Goal: Task Accomplishment & Management: Complete application form

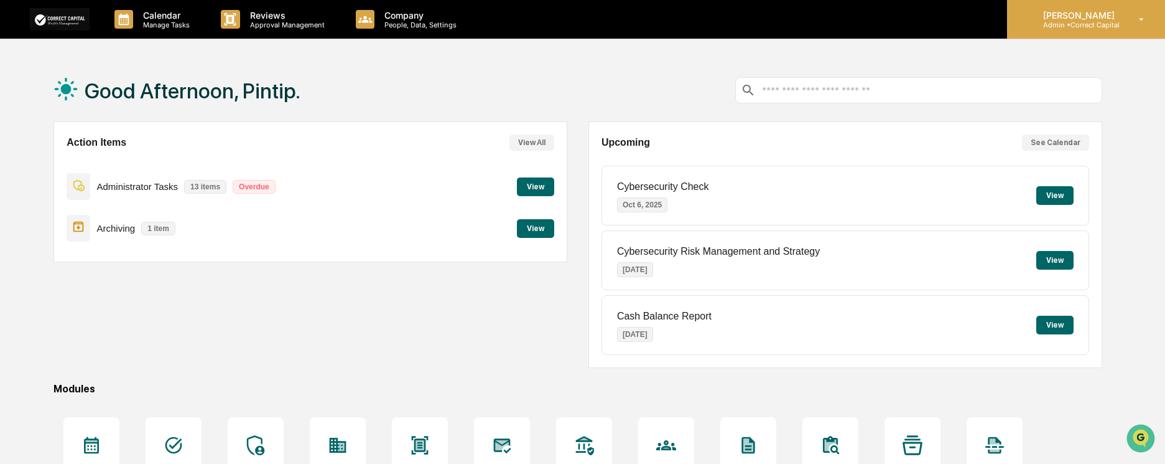
click at [1075, 21] on p "Admin • Correct Capital" at bounding box center [1077, 25] width 88 height 9
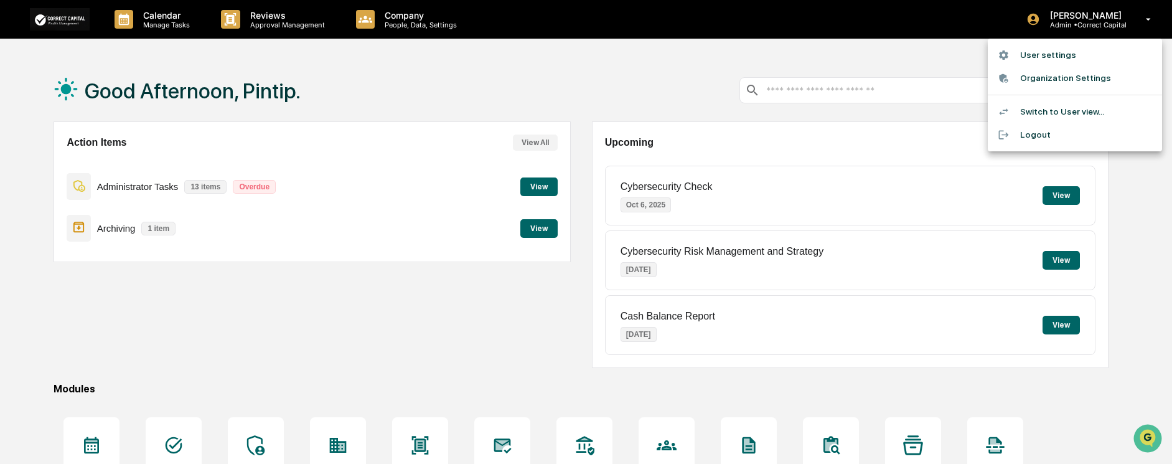
click at [1063, 113] on li "Switch to User view..." at bounding box center [1074, 111] width 174 height 23
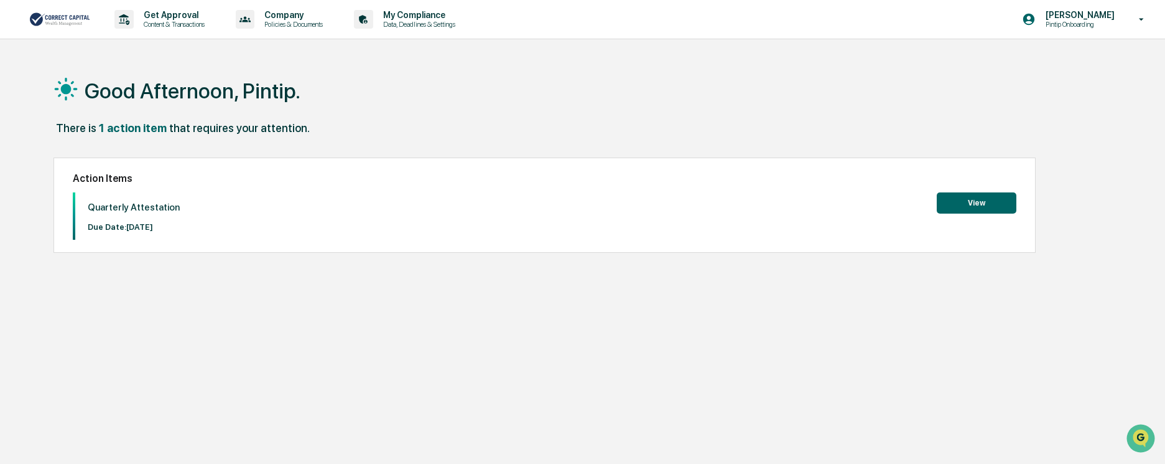
click at [958, 208] on button "View" at bounding box center [977, 202] width 80 height 21
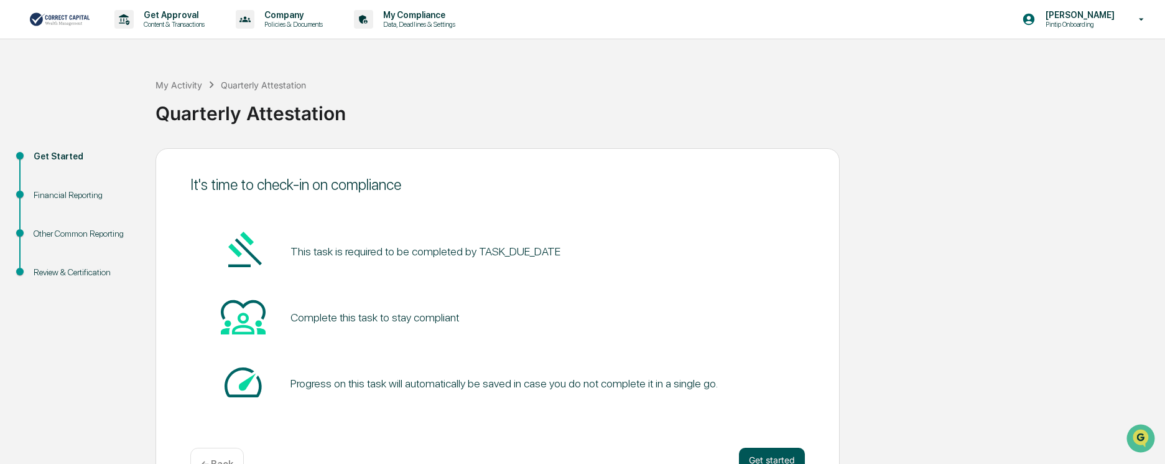
click at [775, 458] on button "Get started" at bounding box center [772, 459] width 66 height 25
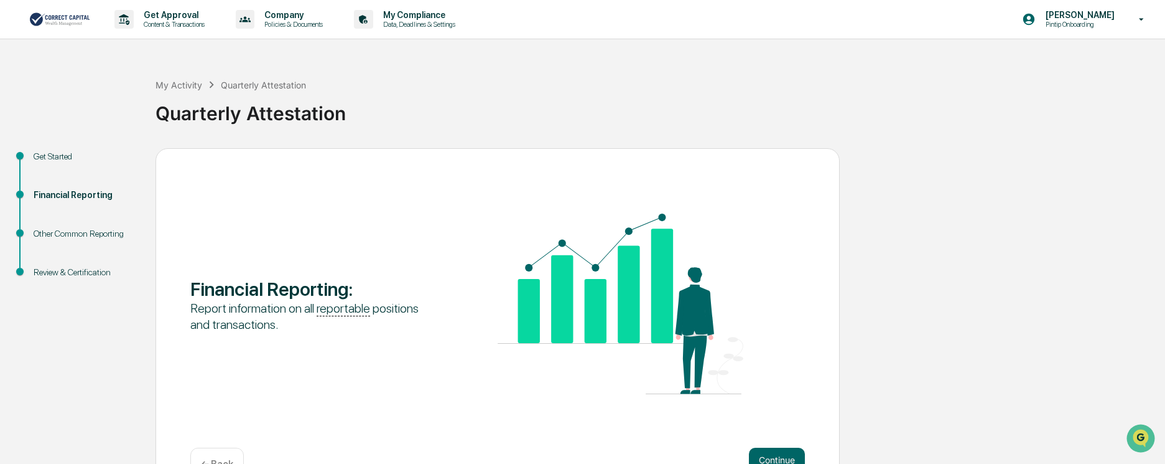
scroll to position [38, 0]
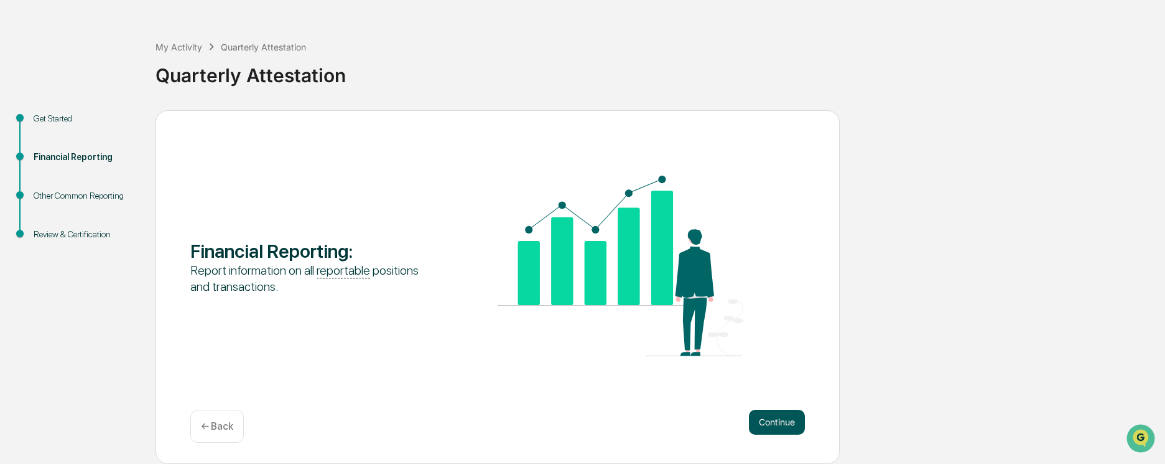
click at [778, 422] on button "Continue" at bounding box center [777, 421] width 56 height 25
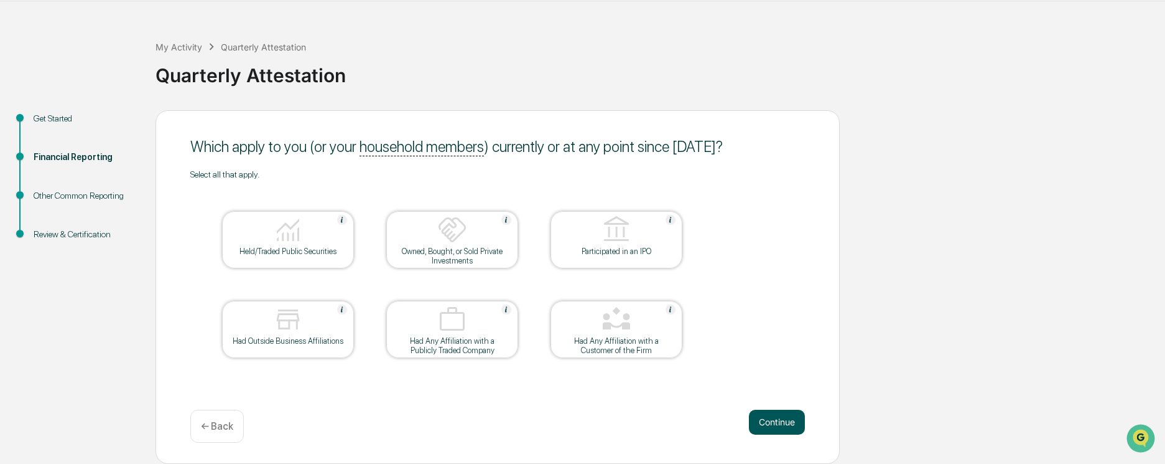
click at [767, 431] on button "Continue" at bounding box center [777, 421] width 56 height 25
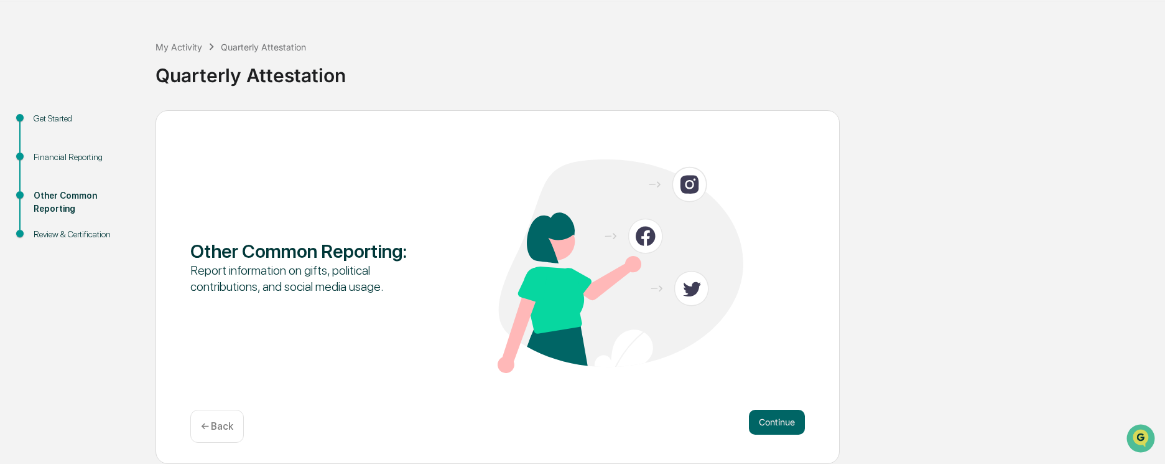
click at [767, 431] on button "Continue" at bounding box center [777, 421] width 56 height 25
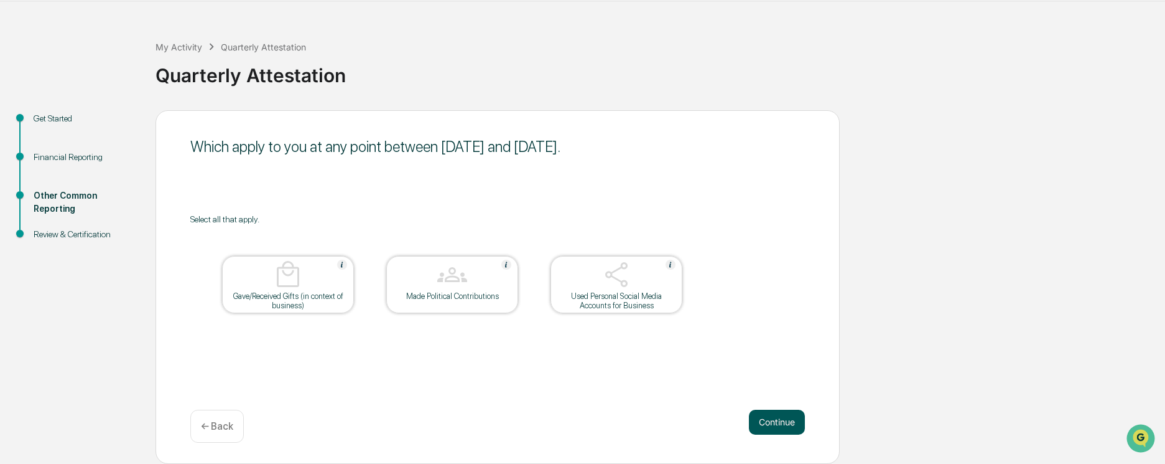
click at [763, 431] on button "Continue" at bounding box center [777, 421] width 56 height 25
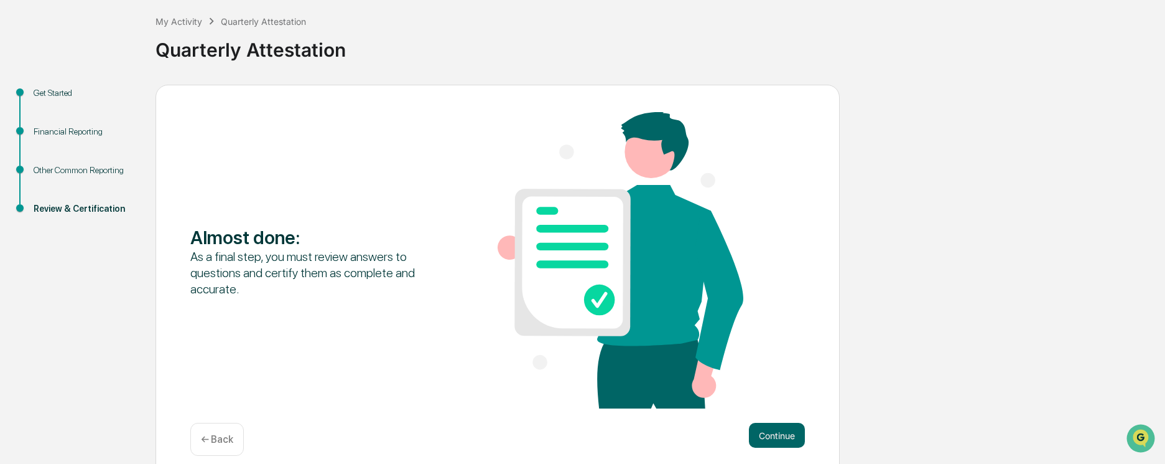
scroll to position [77, 0]
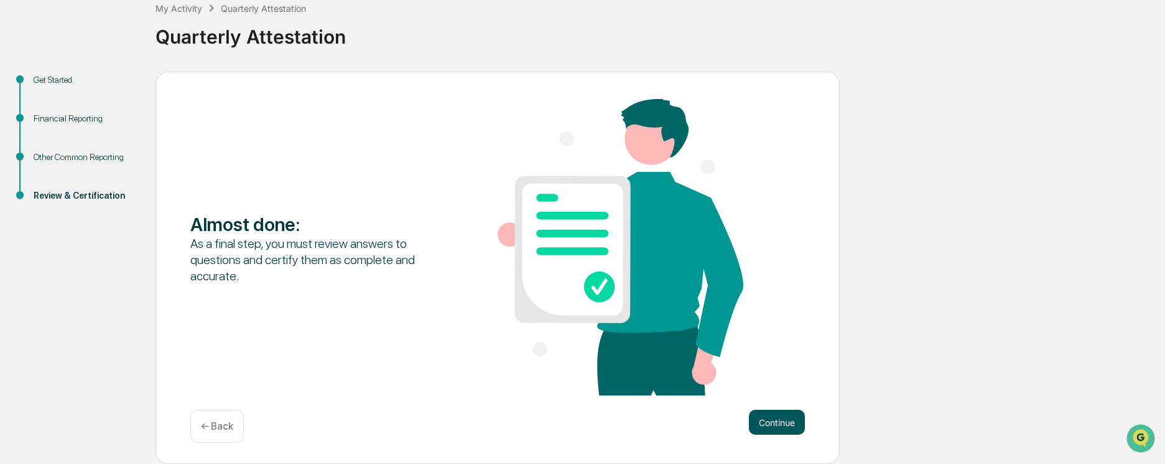
click at [784, 422] on button "Continue" at bounding box center [777, 421] width 56 height 25
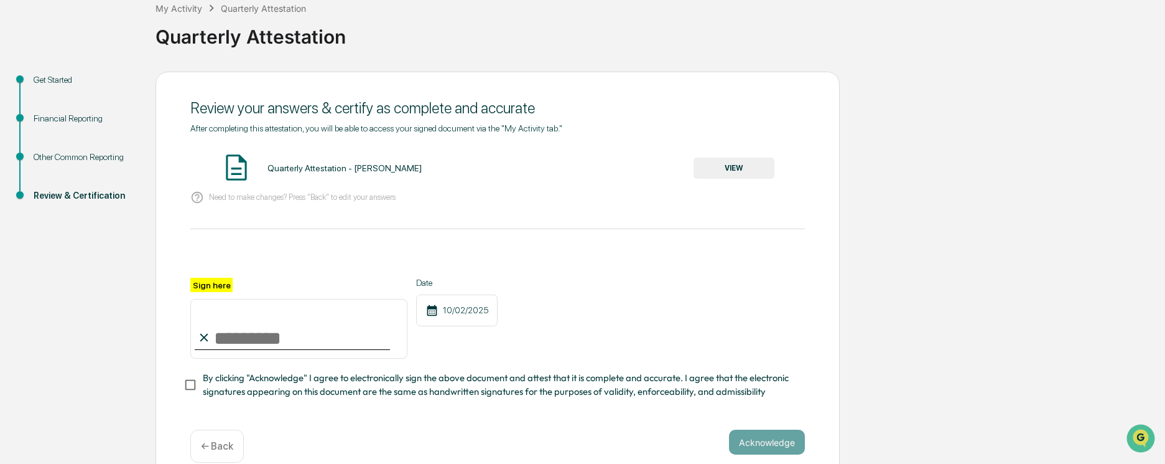
click at [237, 341] on input "Sign here" at bounding box center [298, 329] width 217 height 60
type input "**********"
click at [775, 442] on button "Acknowledge" at bounding box center [767, 441] width 76 height 25
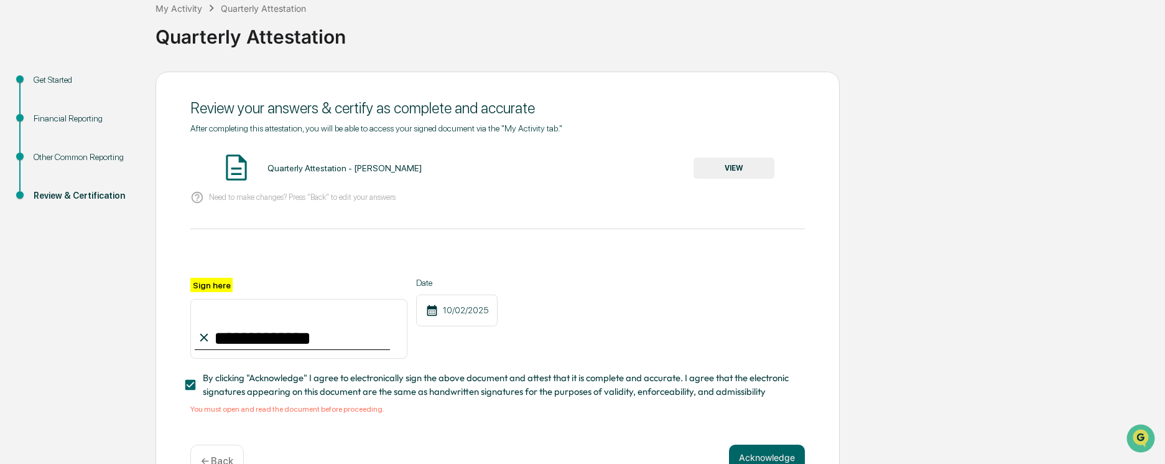
click at [734, 168] on button "VIEW" at bounding box center [734, 167] width 81 height 21
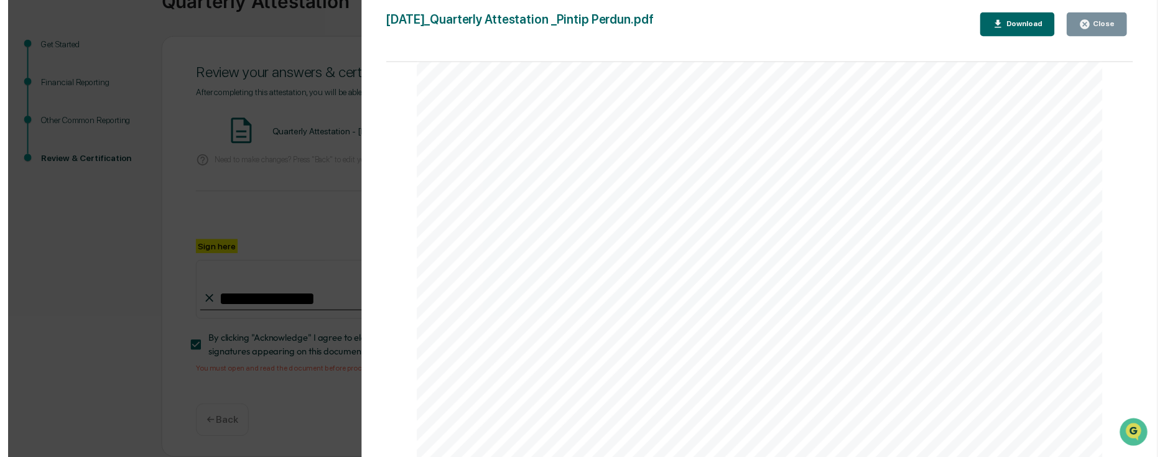
scroll to position [0, 0]
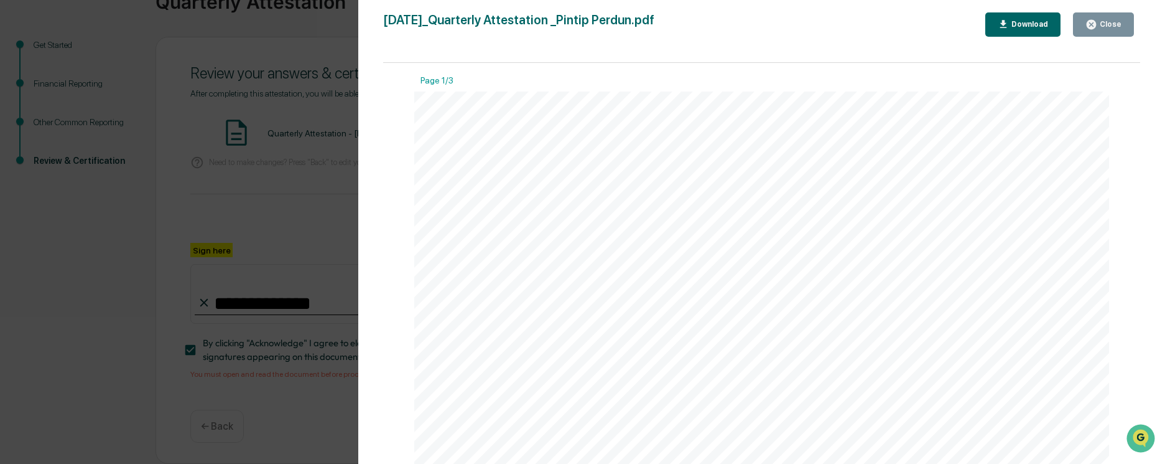
click at [1101, 26] on div "Close" at bounding box center [1110, 24] width 24 height 9
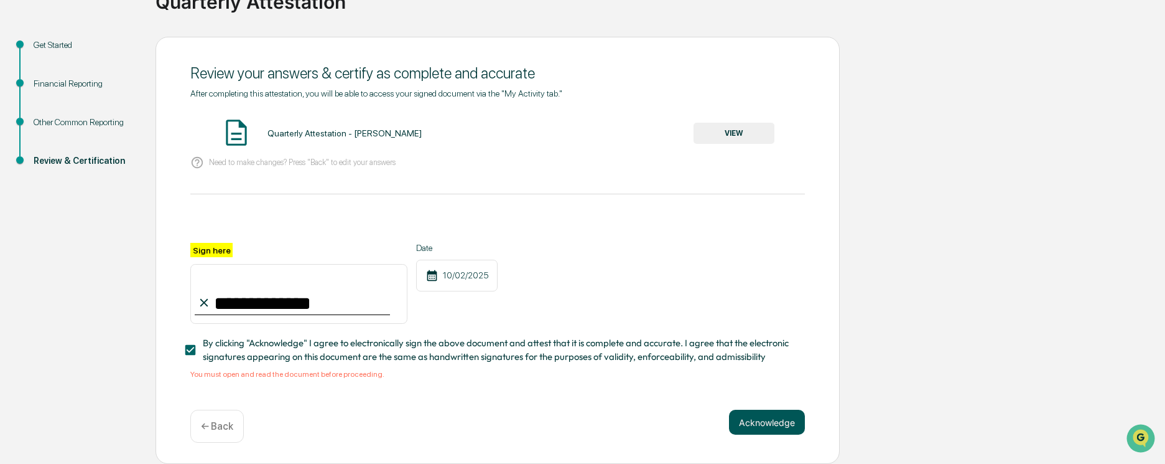
click at [774, 426] on button "Acknowledge" at bounding box center [767, 421] width 76 height 25
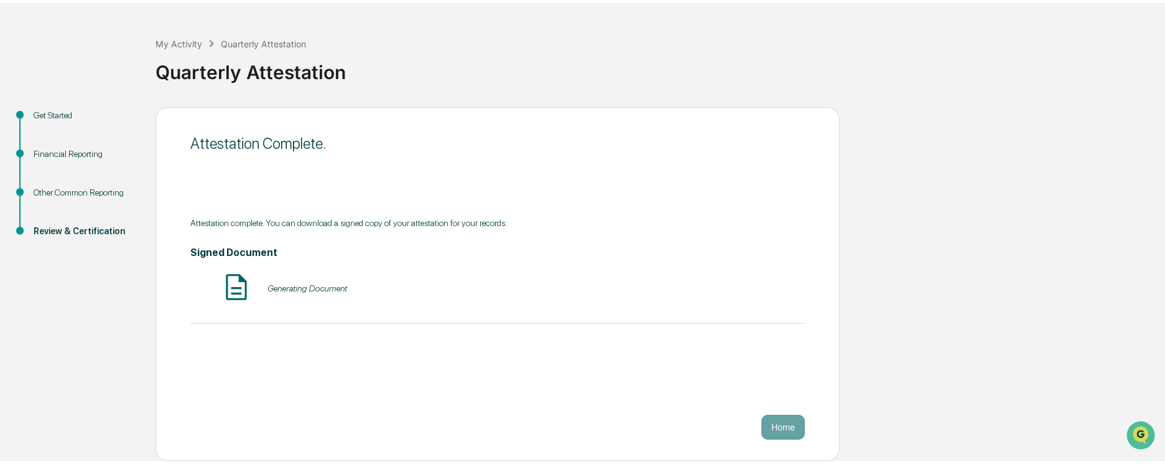
scroll to position [38, 0]
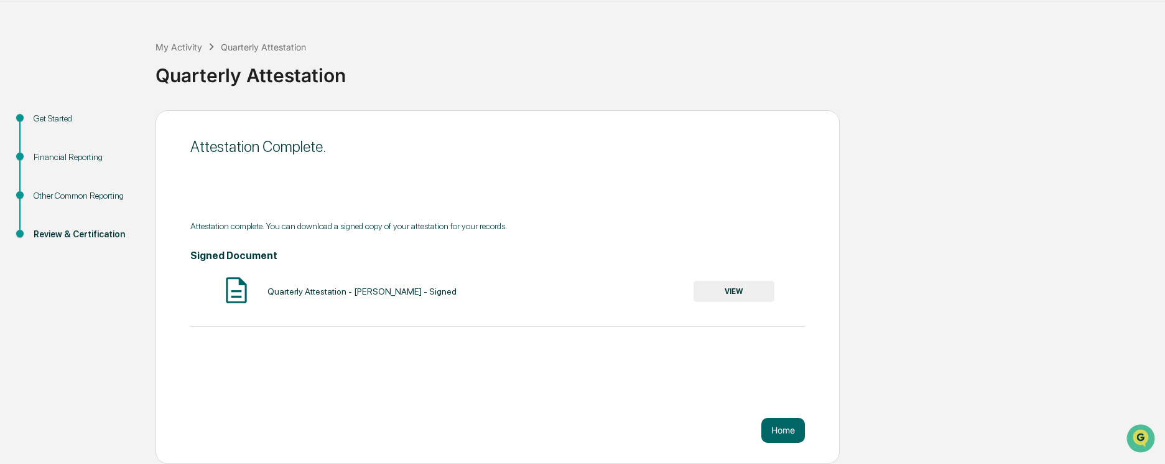
click at [739, 294] on button "VIEW" at bounding box center [734, 291] width 81 height 21
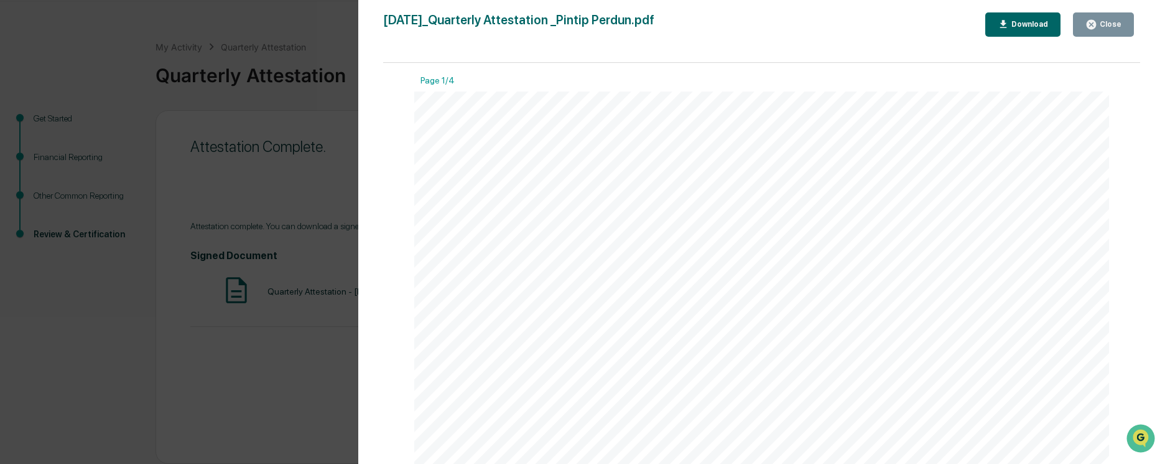
click at [1018, 27] on div "Download" at bounding box center [1028, 24] width 39 height 9
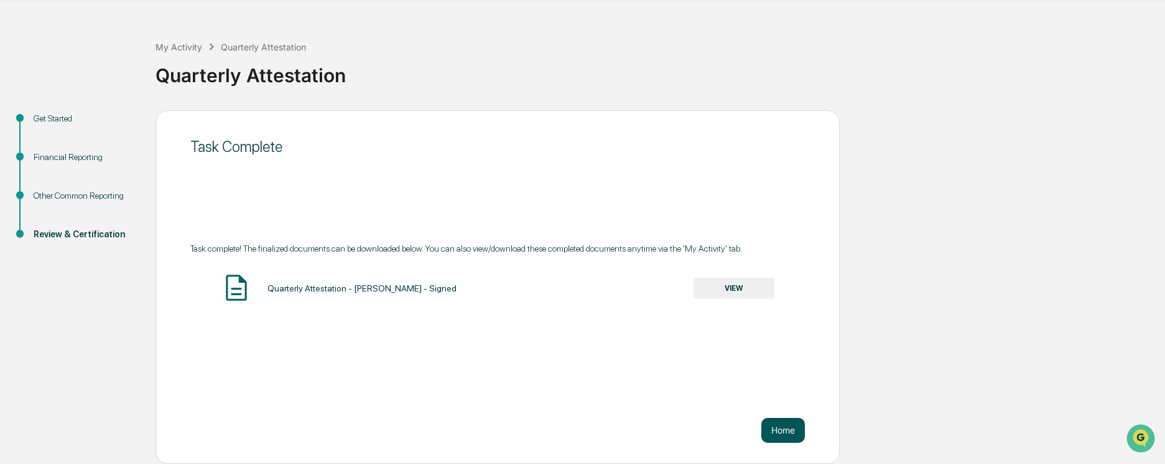
click at [776, 427] on button "Home" at bounding box center [784, 429] width 44 height 25
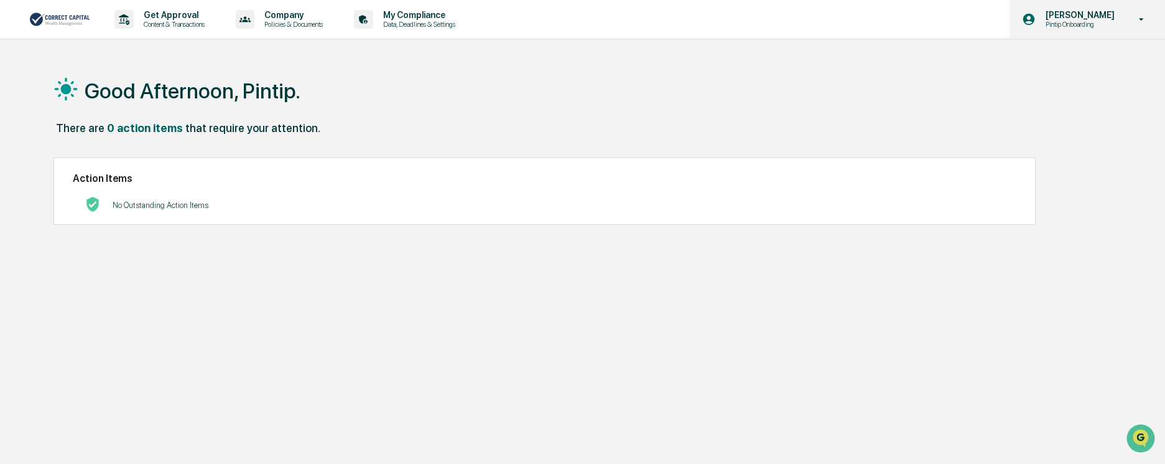
click at [1079, 17] on p "[PERSON_NAME]" at bounding box center [1078, 15] width 85 height 10
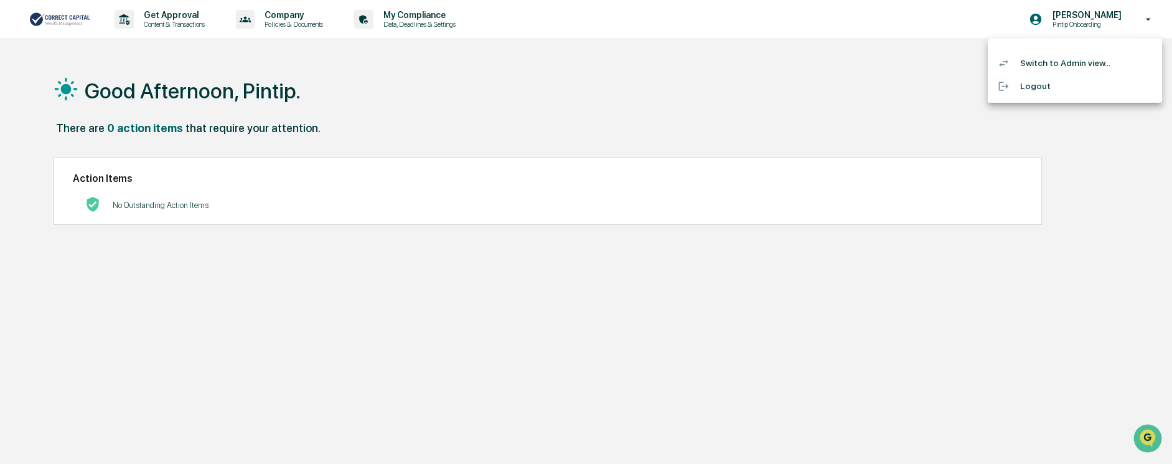
click at [1030, 85] on li "Logout" at bounding box center [1074, 86] width 174 height 23
